Goal: Task Accomplishment & Management: Use online tool/utility

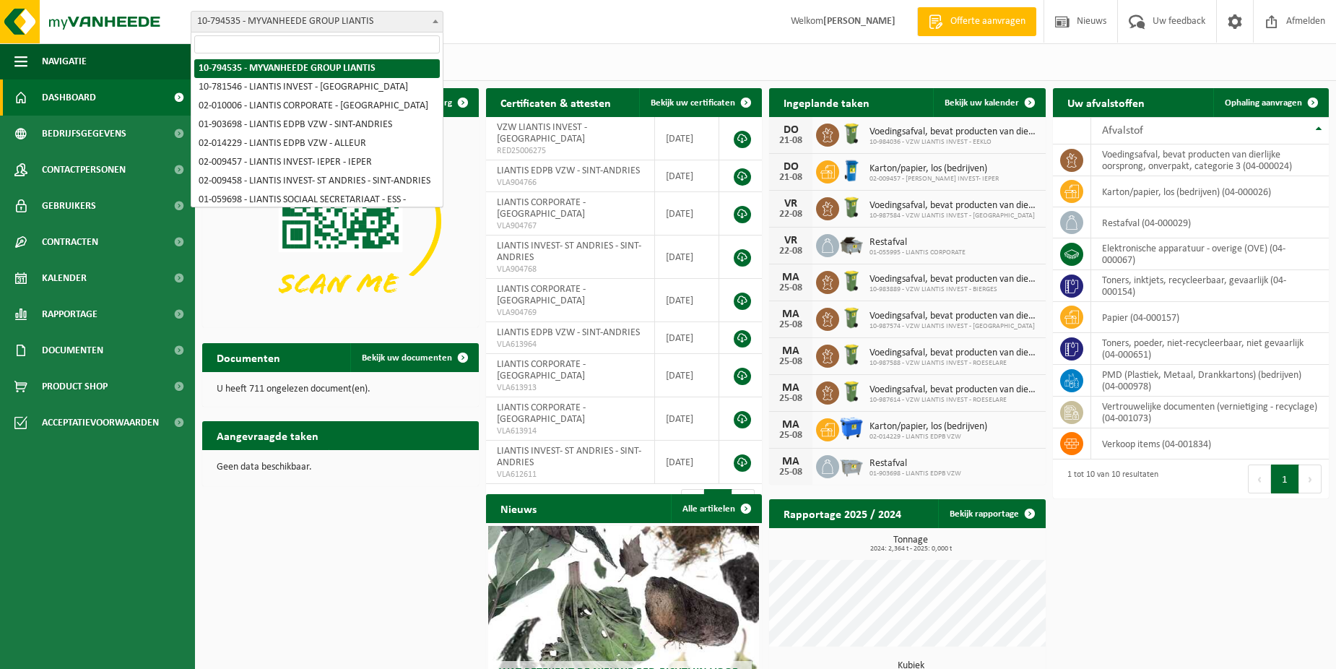
click at [443, 19] on span "10-794535 - MYVANHEEDE GROUP LIANTIS" at bounding box center [317, 22] width 253 height 22
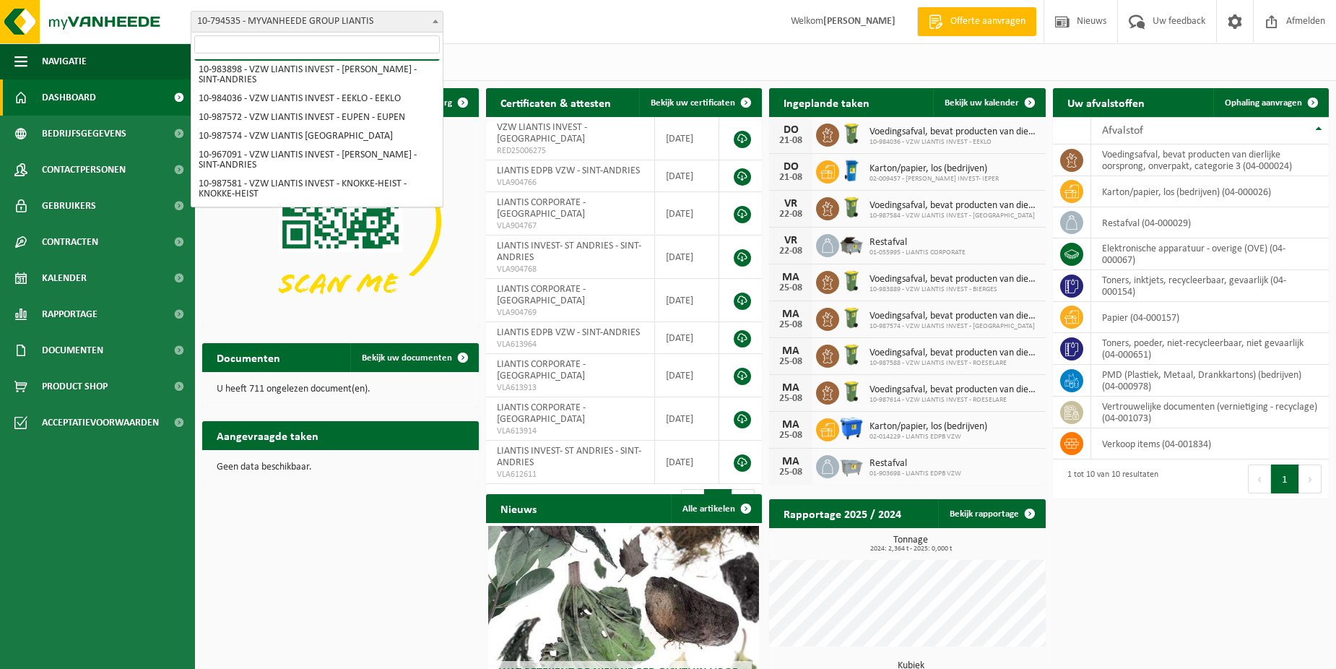
scroll to position [506, 0]
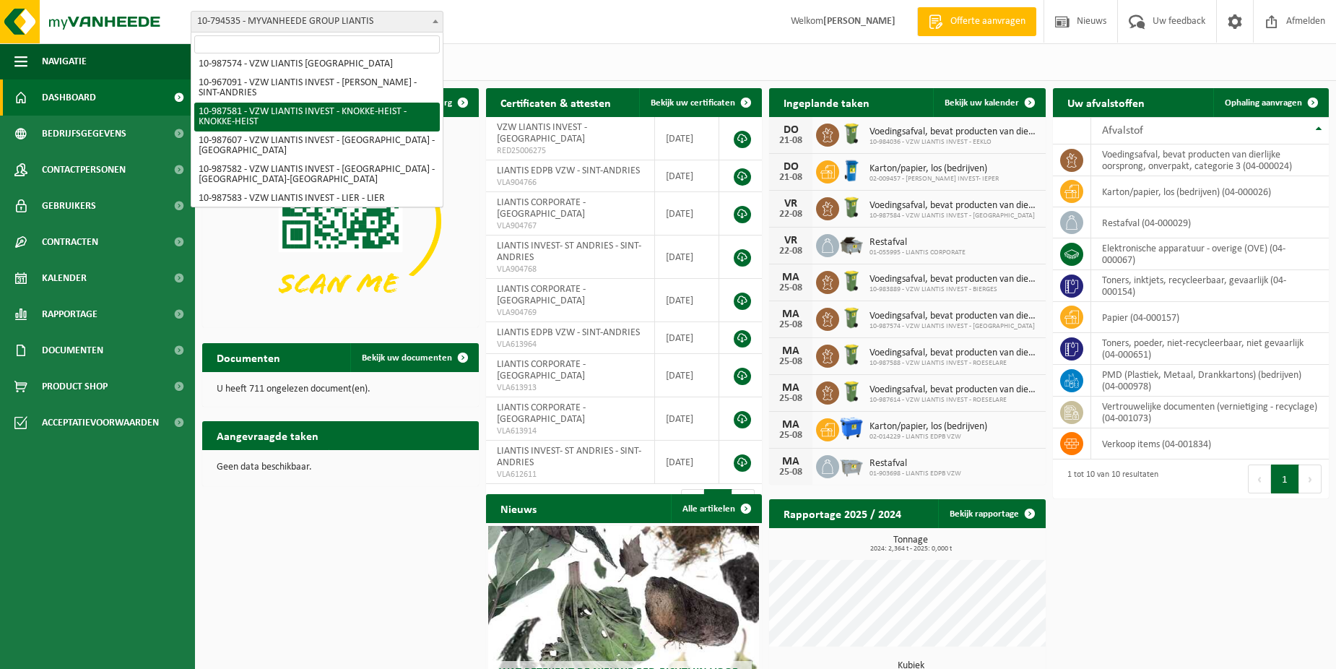
select select "167247"
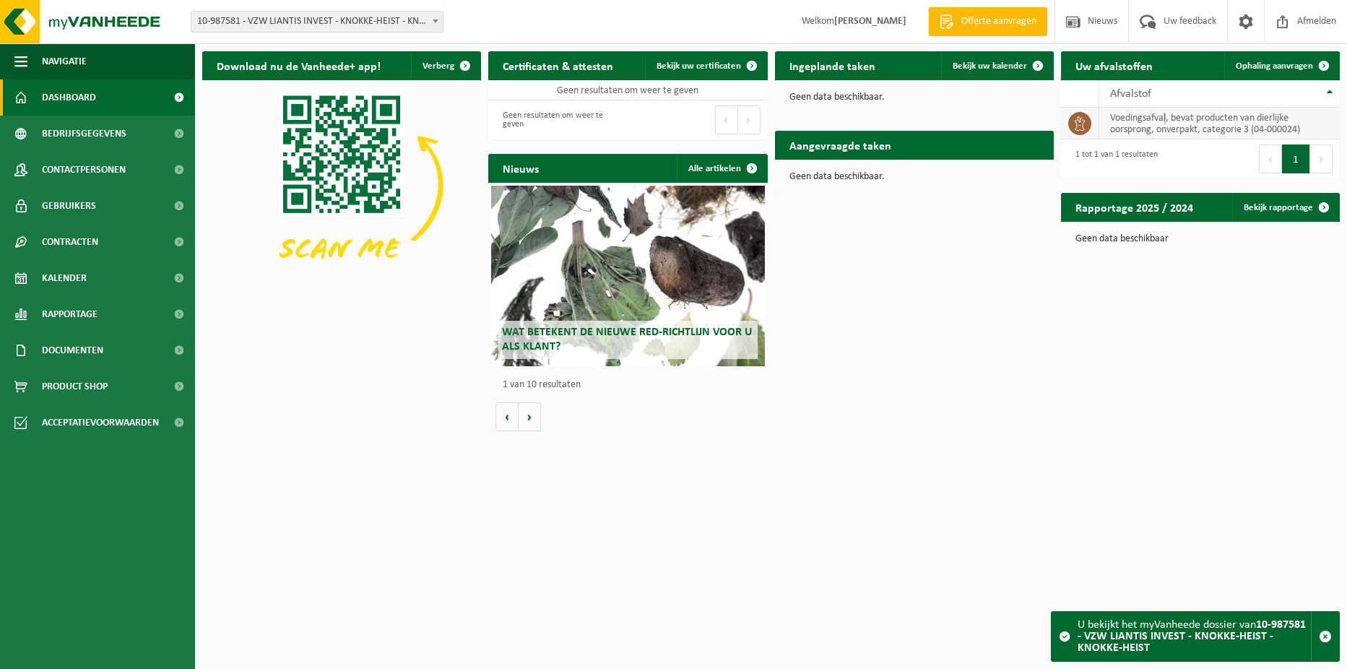
click at [1166, 110] on td "voedingsafval, bevat producten van dierlijke oorsprong, onverpakt, categorie 3 …" at bounding box center [1219, 124] width 240 height 32
drag, startPoint x: 1166, startPoint y: 110, endPoint x: 1038, endPoint y: 64, distance: 135.9
click at [1038, 64] on span at bounding box center [1037, 65] width 29 height 29
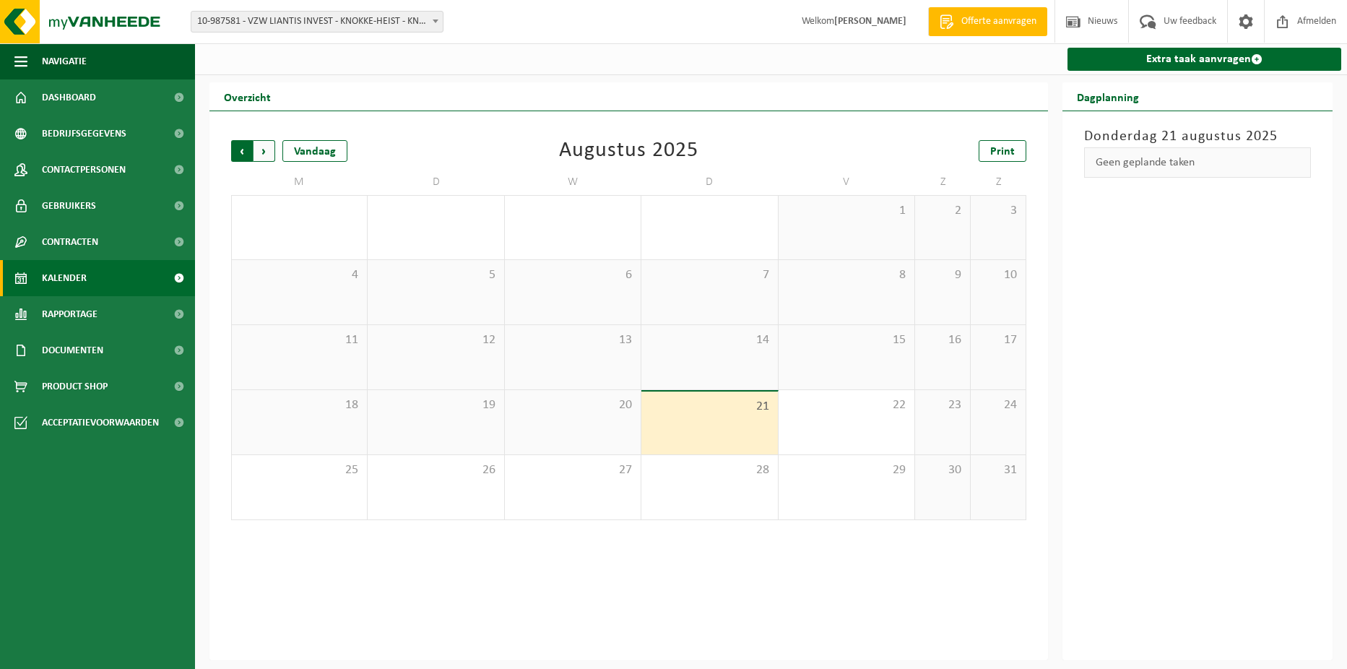
click at [269, 153] on span "Volgende" at bounding box center [264, 151] width 22 height 22
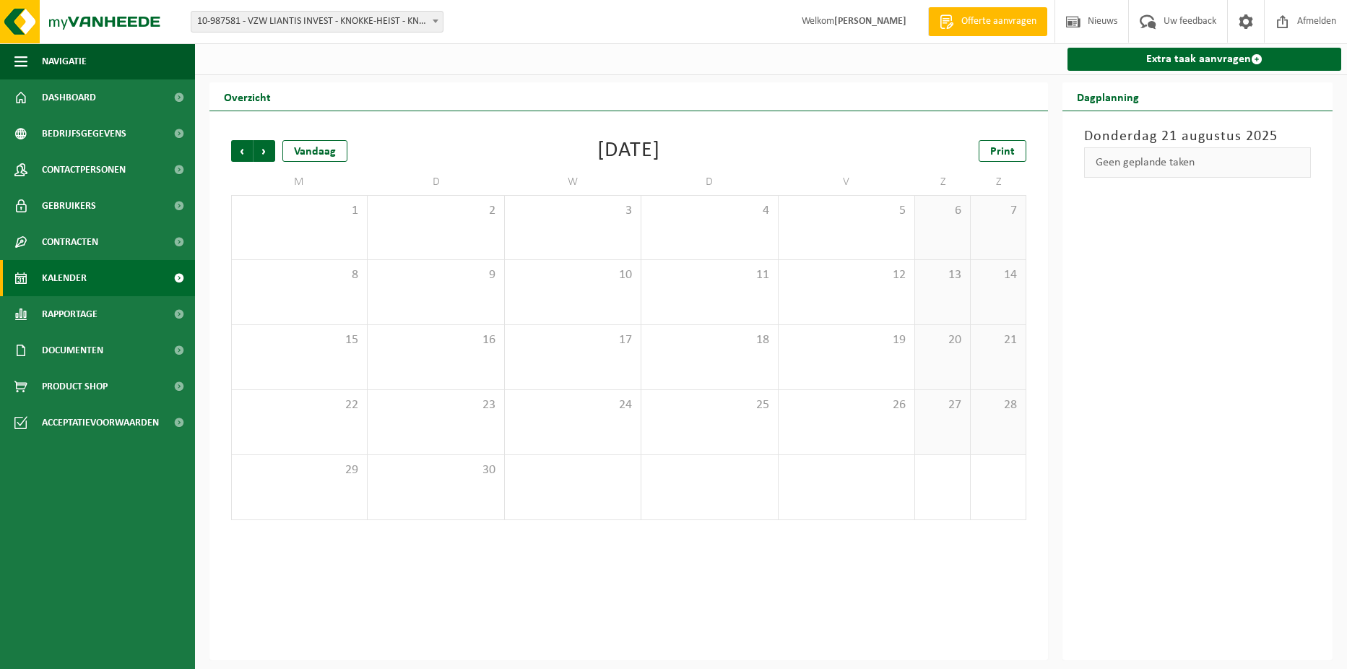
click at [269, 153] on span "Volgende" at bounding box center [264, 151] width 22 height 22
